Goal: Task Accomplishment & Management: Manage account settings

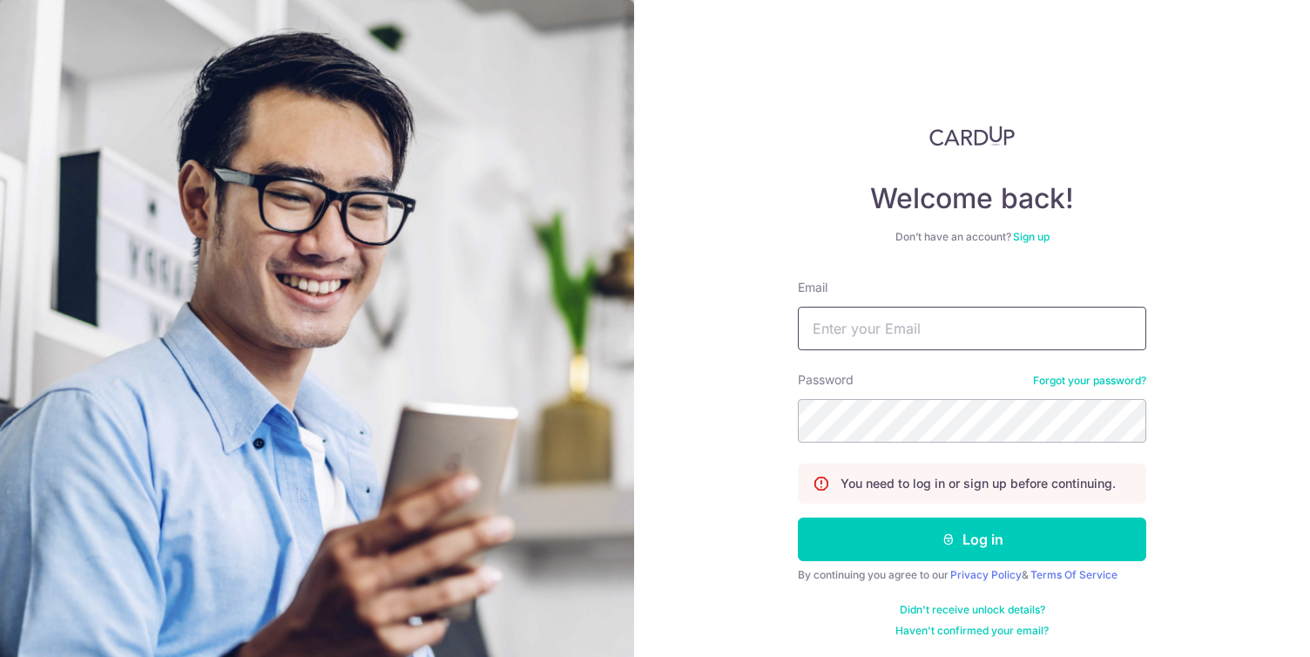
type input "[EMAIL_ADDRESS][DOMAIN_NAME]"
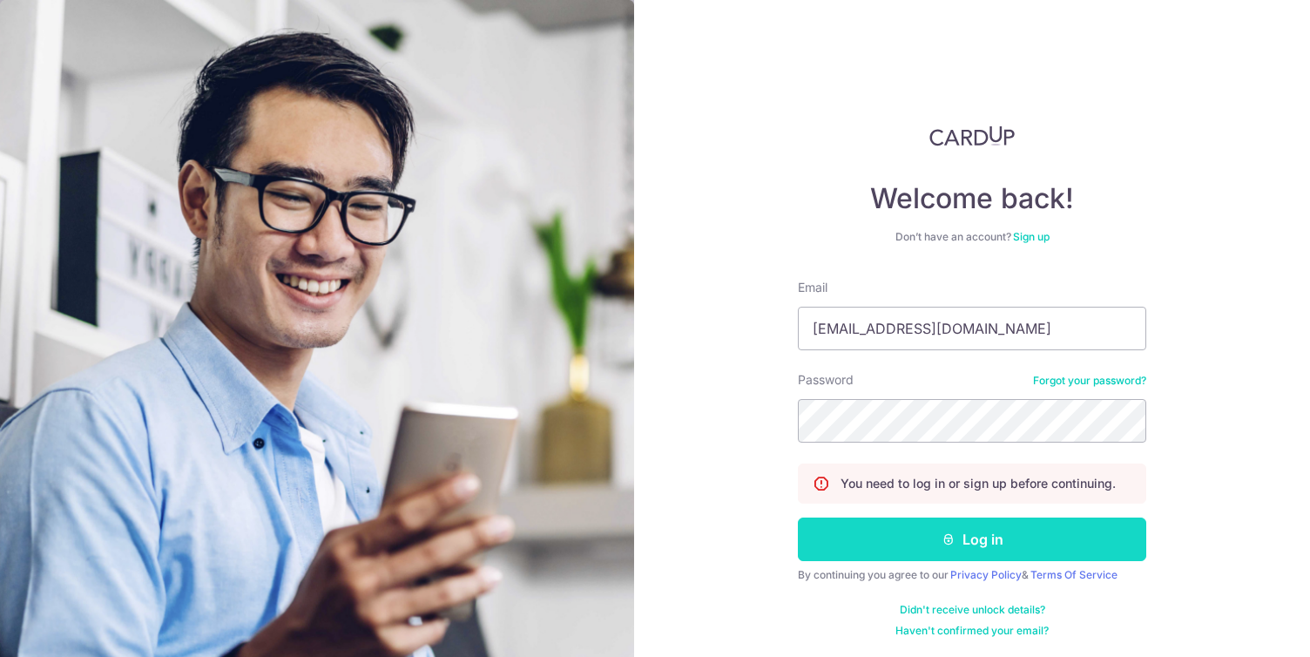
click at [866, 544] on button "Log in" at bounding box center [972, 539] width 348 height 44
